Goal: Find specific page/section

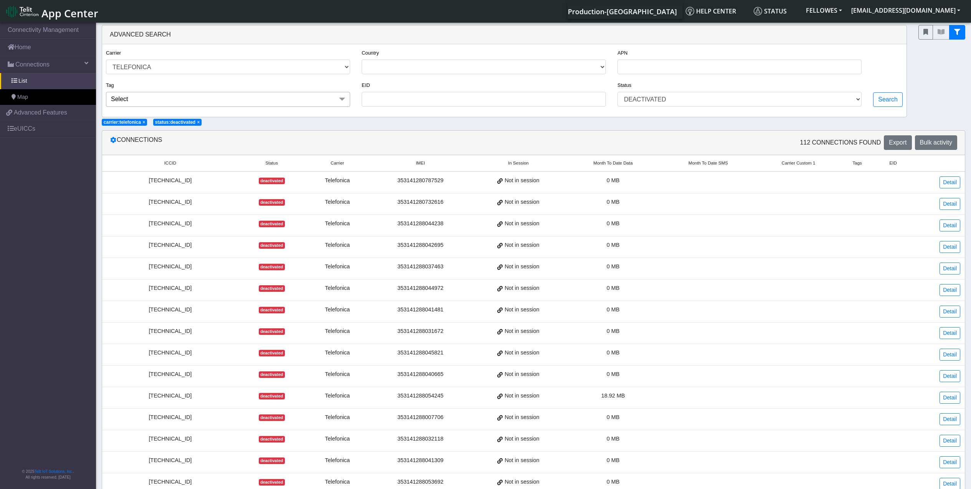
select select "telefonica"
select select "deactivated"
click at [33, 47] on link "Home" at bounding box center [48, 47] width 96 height 17
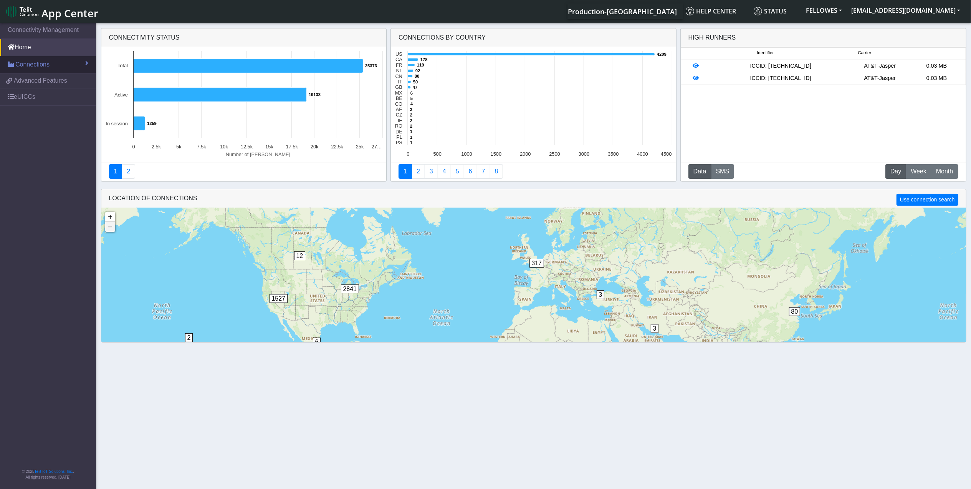
click at [36, 68] on span "Connections" at bounding box center [32, 64] width 34 height 9
click at [58, 77] on link "List" at bounding box center [48, 81] width 96 height 16
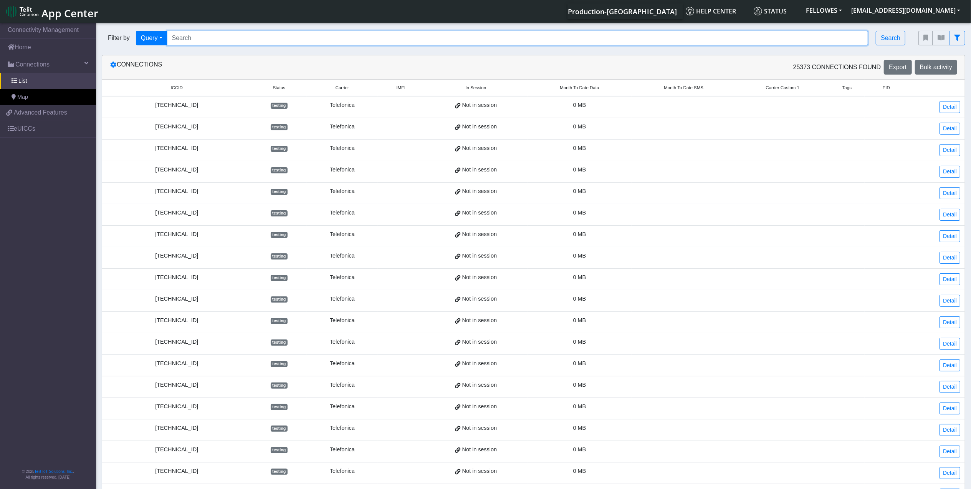
click at [274, 40] on input "Search..." at bounding box center [518, 38] width 702 height 15
click at [244, 36] on input "Search..." at bounding box center [518, 38] width 702 height 15
type input "353141288047066"
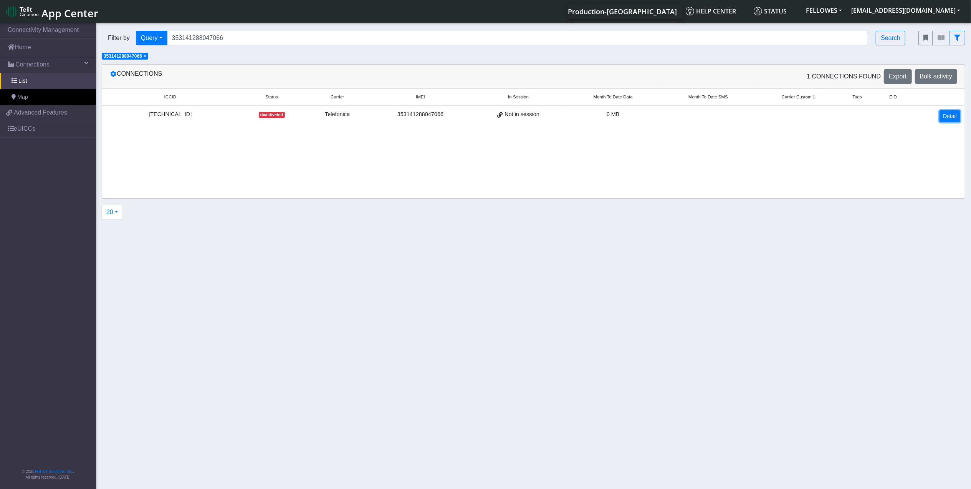
click at [950, 116] on link "Detail" at bounding box center [950, 116] width 21 height 12
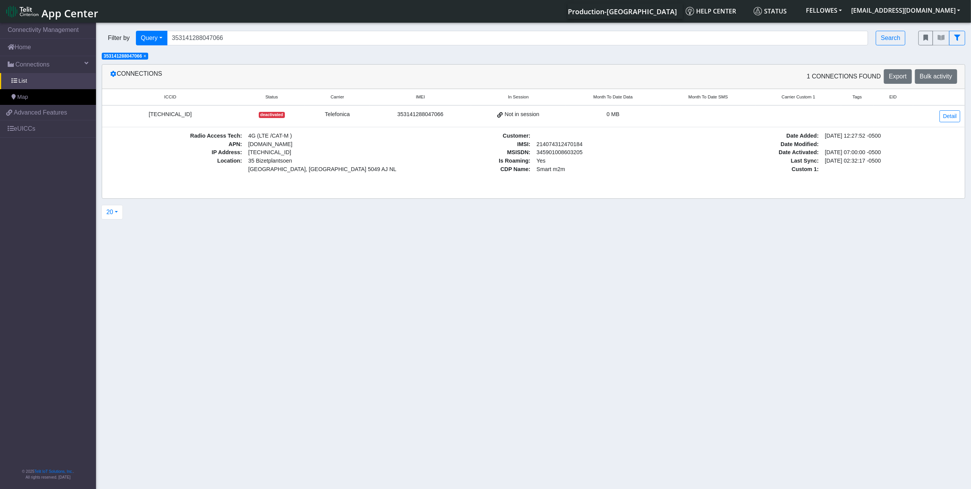
click at [180, 113] on div "8934076400011322974" at bounding box center [170, 114] width 127 height 8
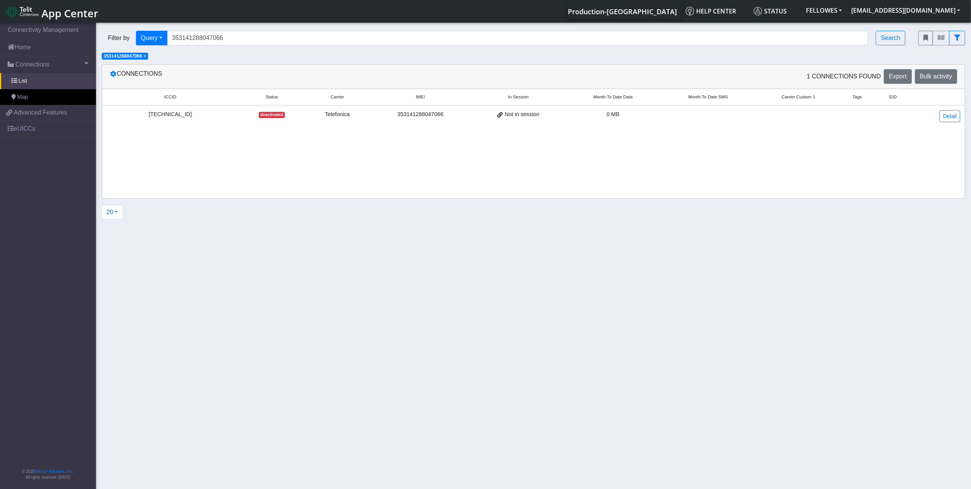
click at [180, 113] on div "8934076400011322974" at bounding box center [170, 114] width 127 height 8
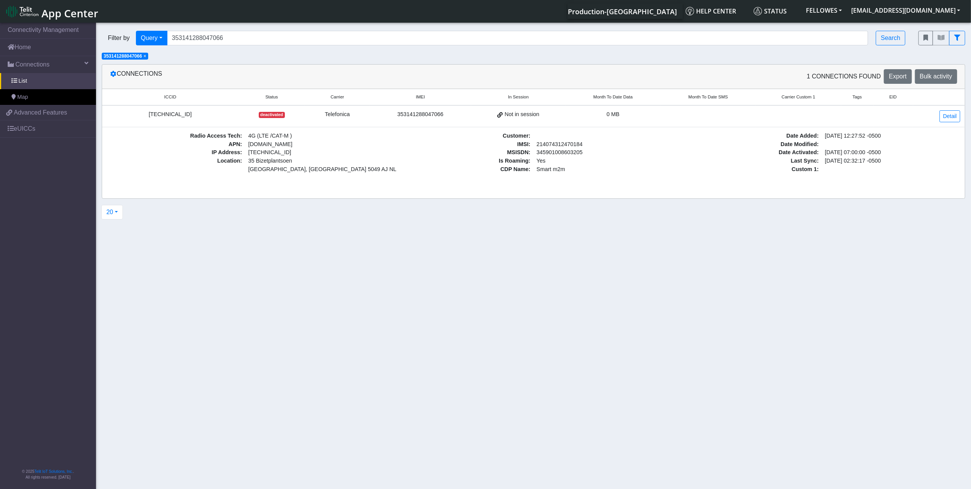
copy div "8934076400011322974"
